Goal: Entertainment & Leisure: Consume media (video, audio)

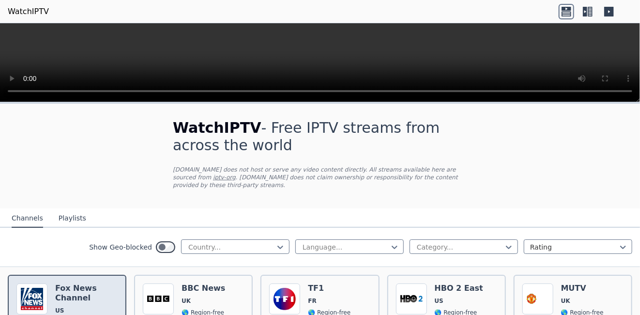
click at [98, 283] on h6 "Fox News Channel" at bounding box center [86, 292] width 62 height 19
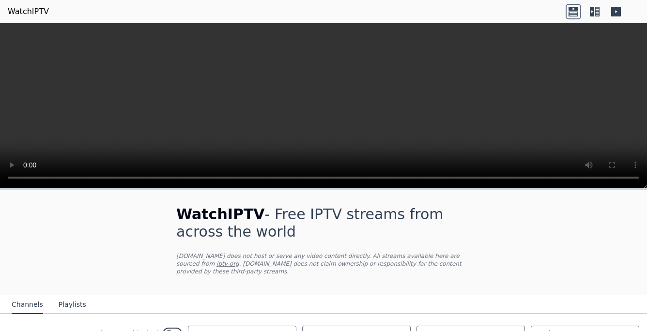
click at [354, 123] on video at bounding box center [323, 105] width 647 height 165
click at [345, 22] on header "WatchIPTV" at bounding box center [323, 11] width 647 height 23
click at [338, 107] on video at bounding box center [323, 105] width 647 height 165
click at [525, 54] on video at bounding box center [323, 105] width 647 height 165
